Goal: Find specific page/section: Find specific page/section

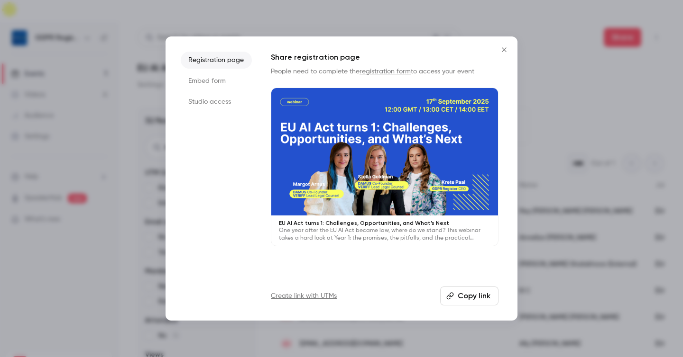
scroll to position [46, 0]
click at [507, 53] on icon "Close" at bounding box center [503, 50] width 11 height 8
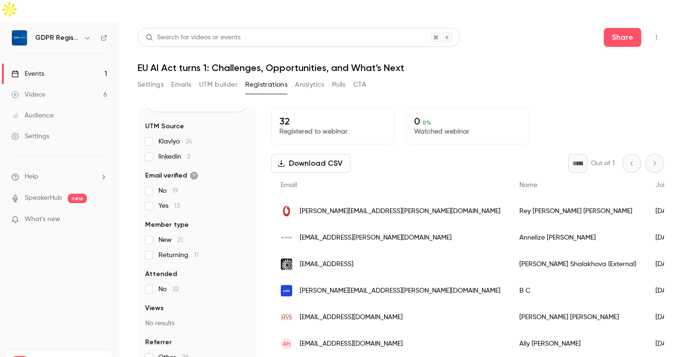
click at [498, 77] on div "Settings Emails UTM builder Registrations Analytics Polls CTA" at bounding box center [400, 86] width 526 height 19
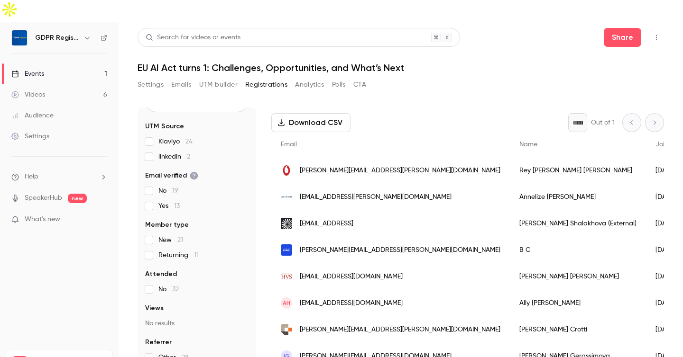
scroll to position [0, 0]
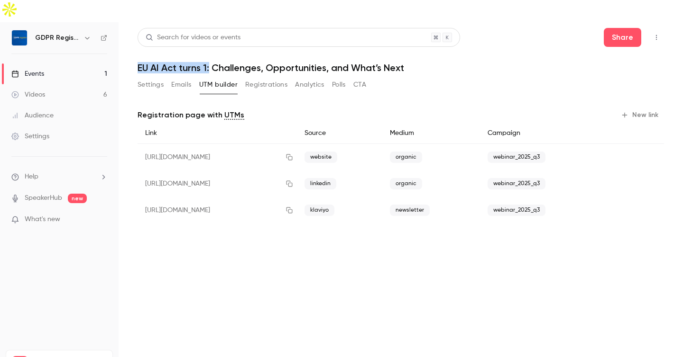
click at [174, 250] on main "Search for videos or events Share EU AI Act turns 1: Challenges, Opportunities,…" at bounding box center [401, 200] width 564 height 357
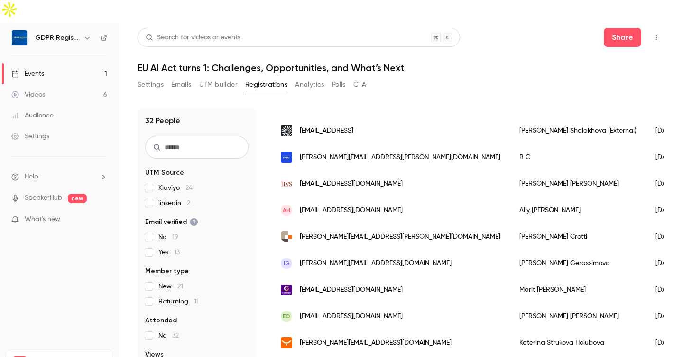
scroll to position [136, 0]
